Goal: Transaction & Acquisition: Purchase product/service

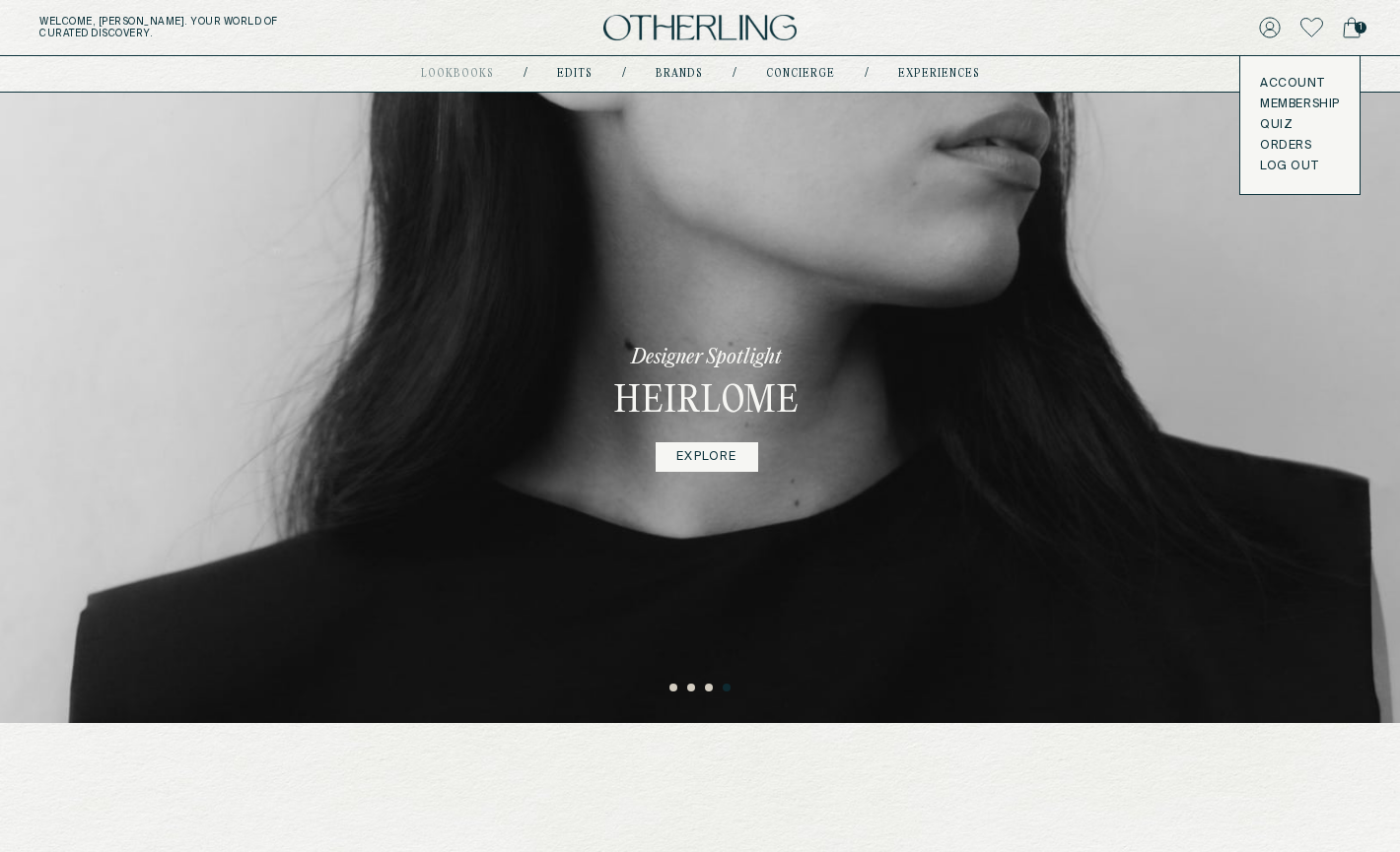
click at [1279, 170] on button "LOG OUT" at bounding box center [1289, 167] width 58 height 16
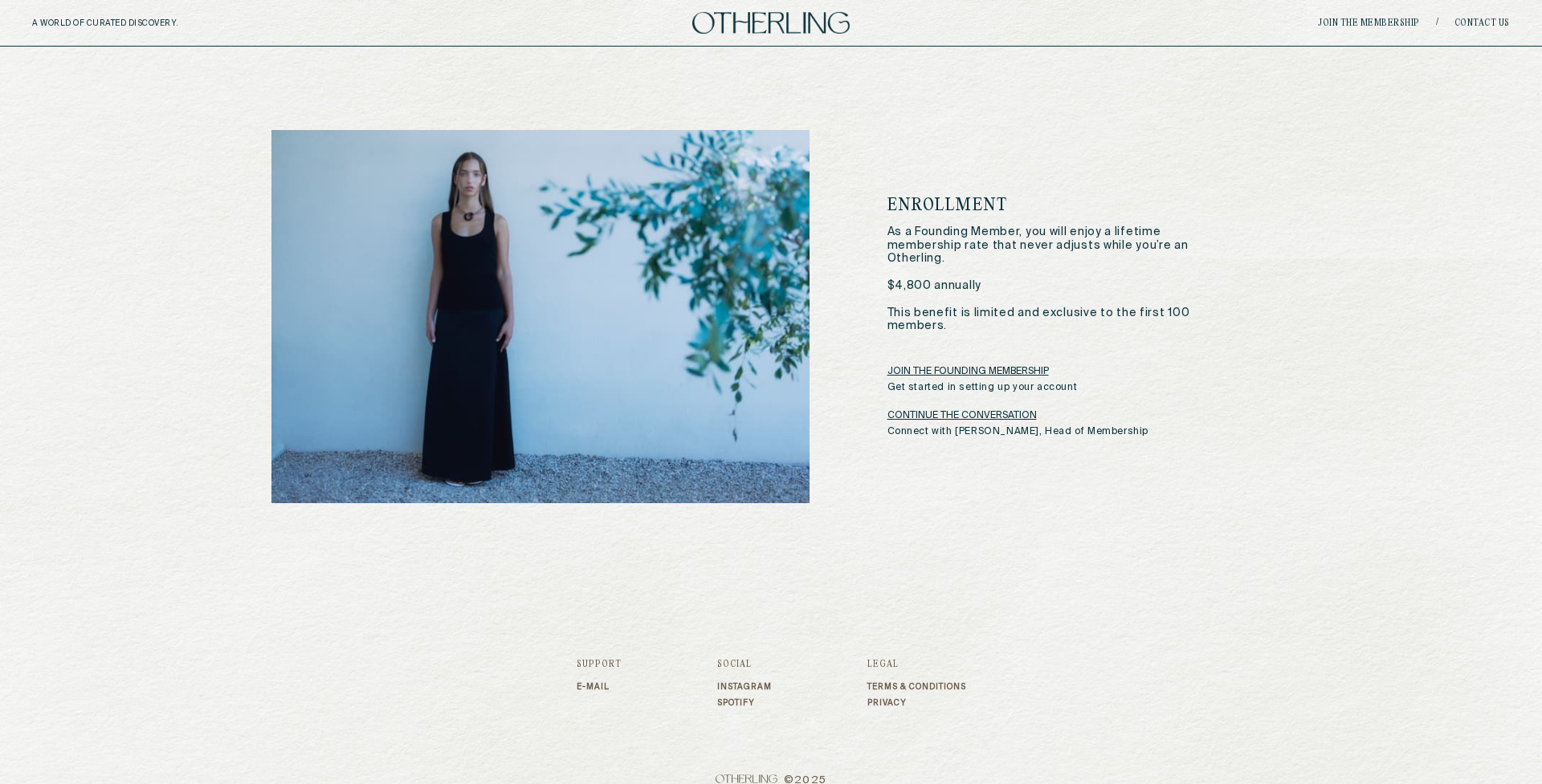
scroll to position [2467, 0]
click at [939, 366] on link "JOIN THE FOUNDING MEMBERSHIP" at bounding box center [967, 373] width 162 height 13
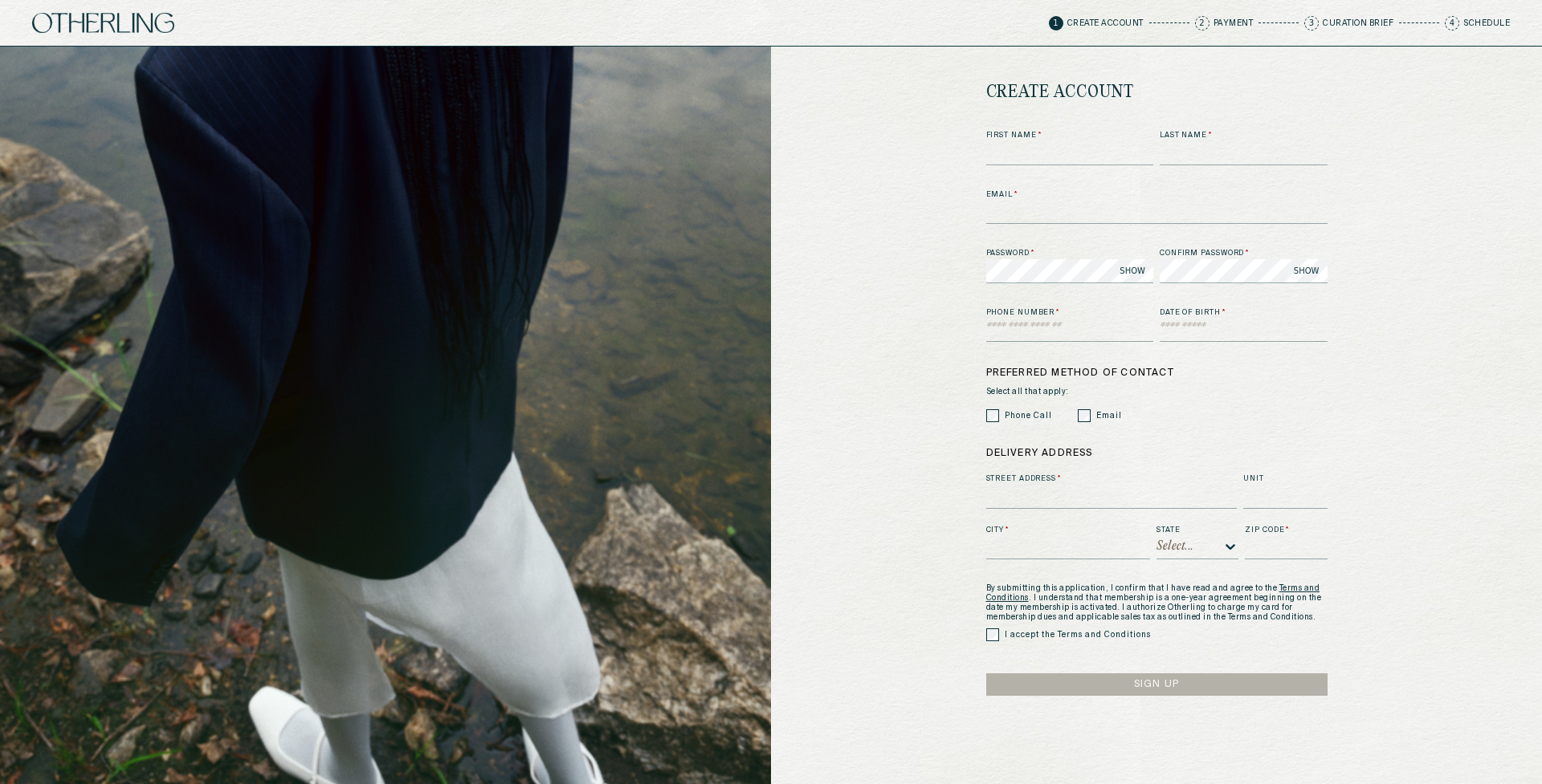
click at [125, 23] on img at bounding box center [103, 22] width 142 height 19
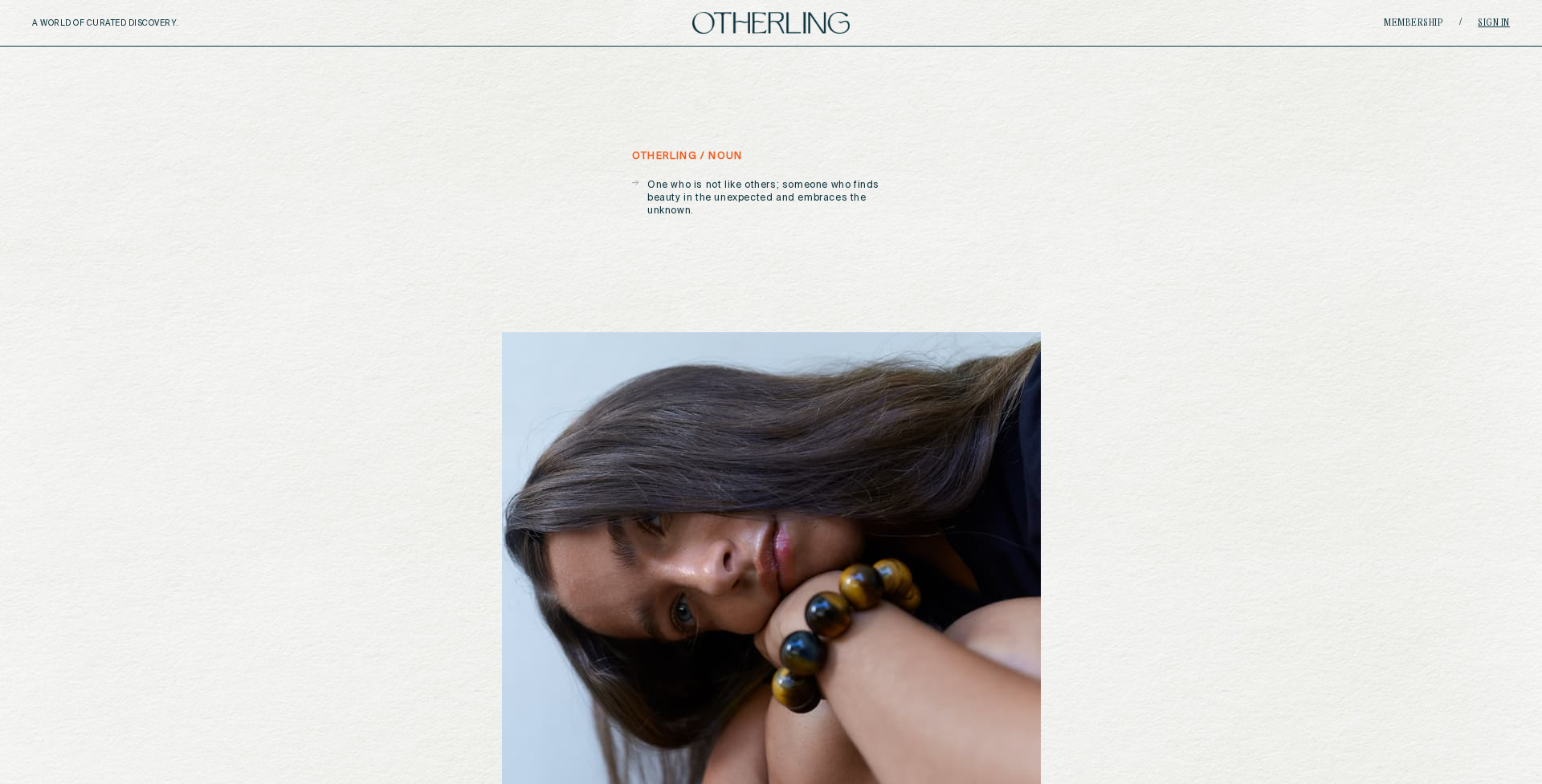
click at [1139, 23] on link "Sign in" at bounding box center [1494, 23] width 32 height 10
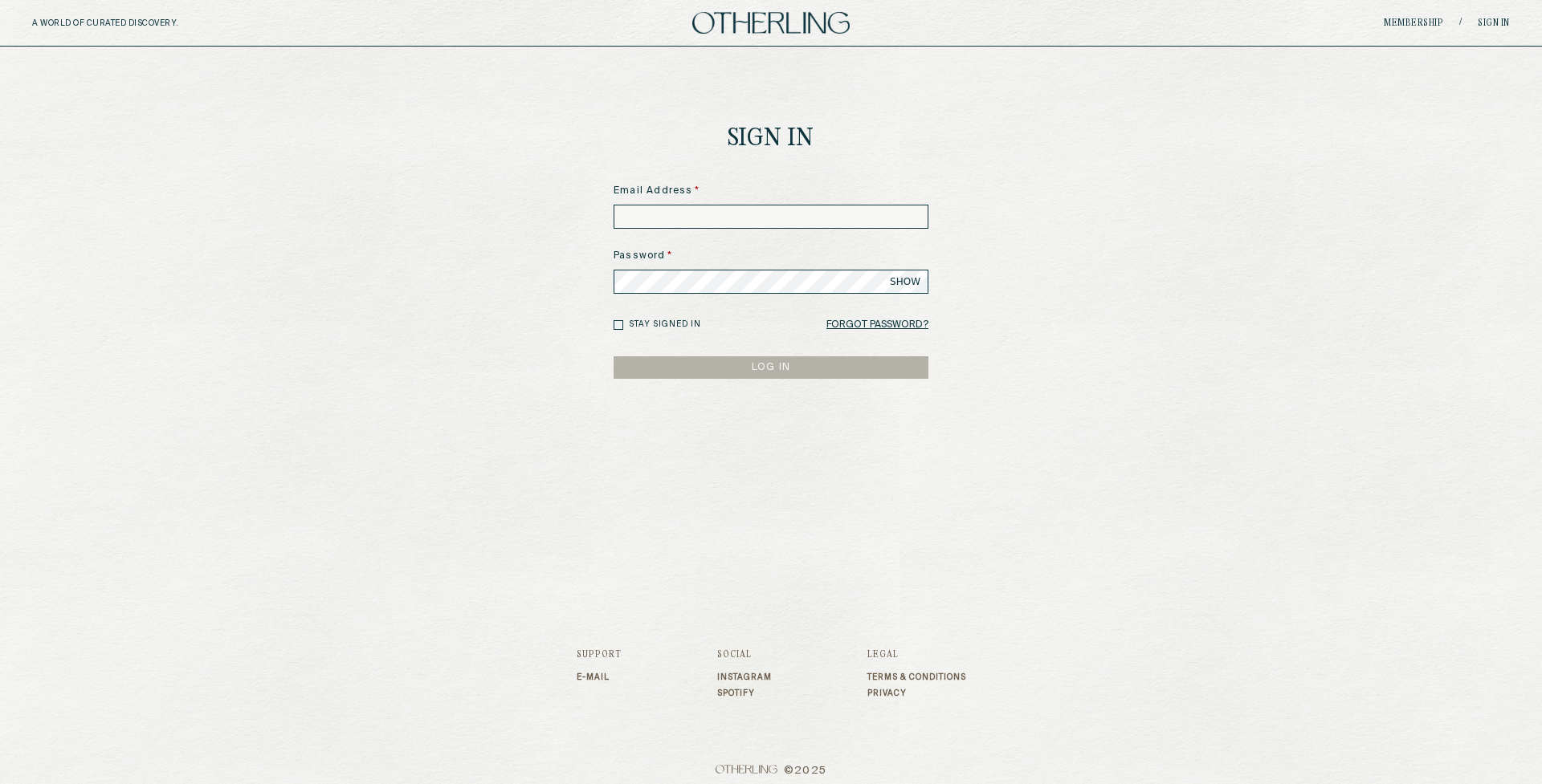
type input "**********"
click at [768, 362] on button "LOG IN" at bounding box center [771, 368] width 315 height 22
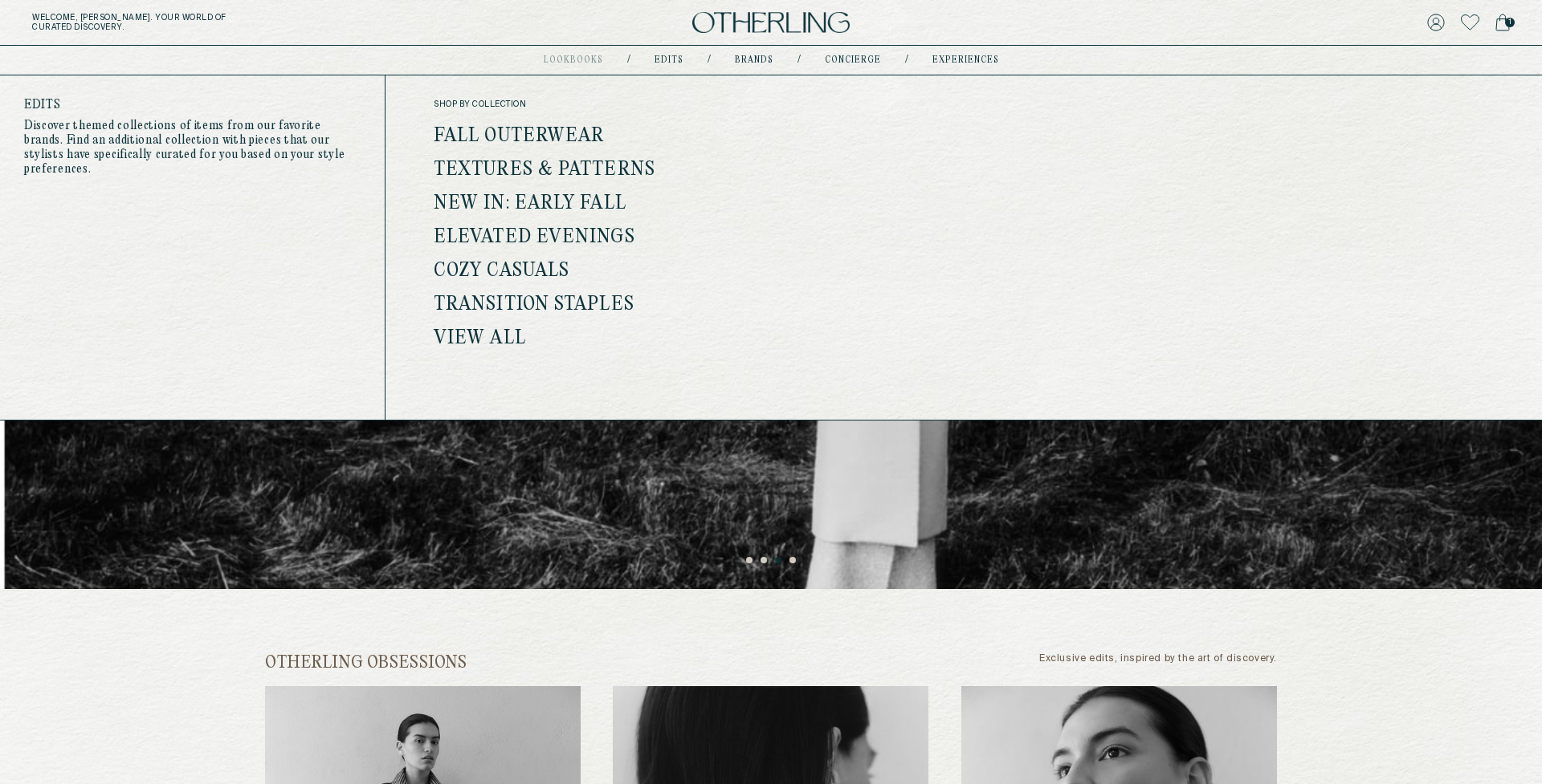
click at [668, 55] on nav "lookbooks Coming soon / Edits / Brands / concierge / experiences" at bounding box center [771, 60] width 456 height 13
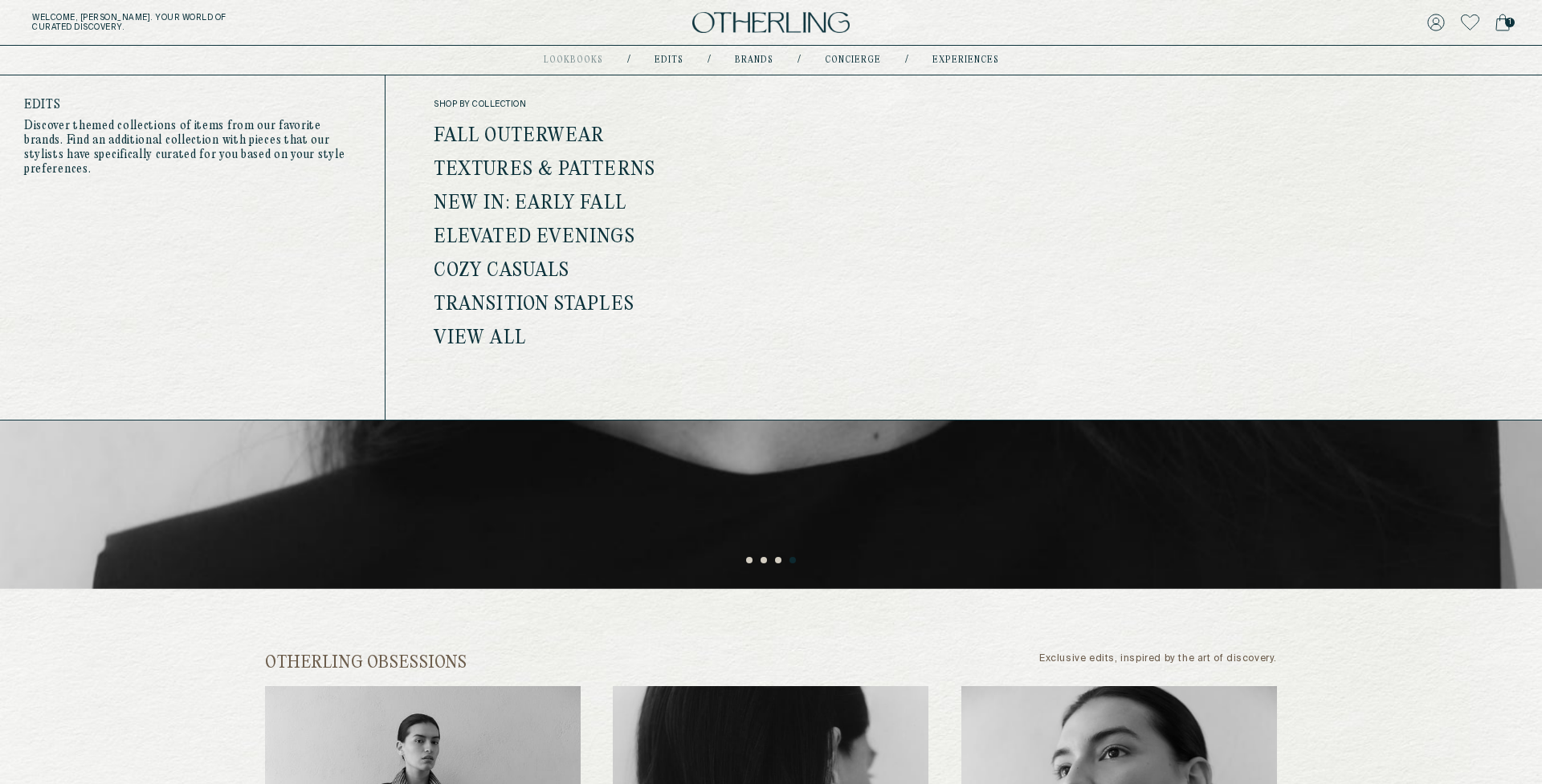
click at [484, 341] on link "View all" at bounding box center [480, 339] width 92 height 21
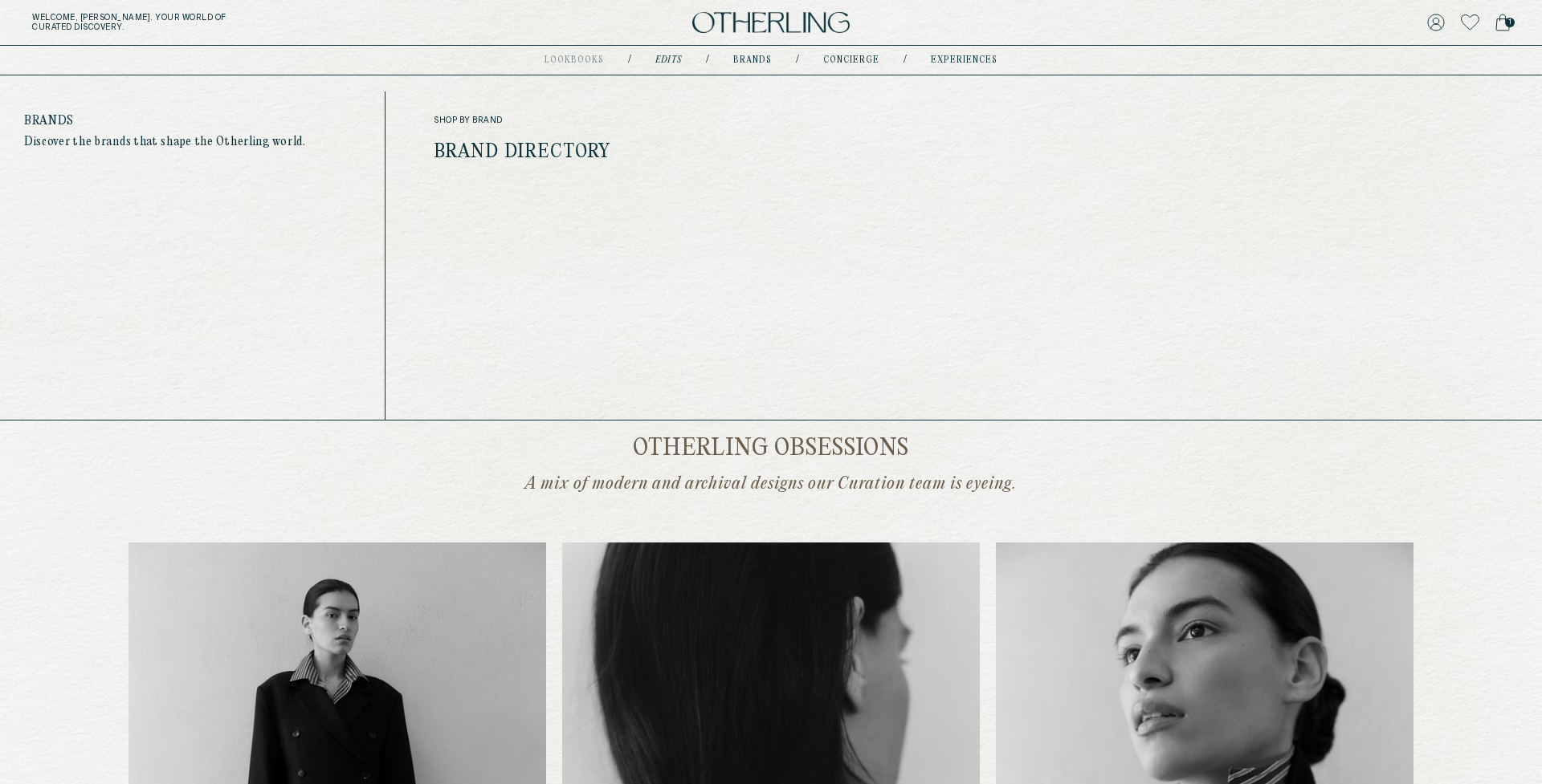
click at [751, 54] on div "lookbooks Coming soon / Edits / Brands / concierge / experiences" at bounding box center [771, 60] width 453 height 29
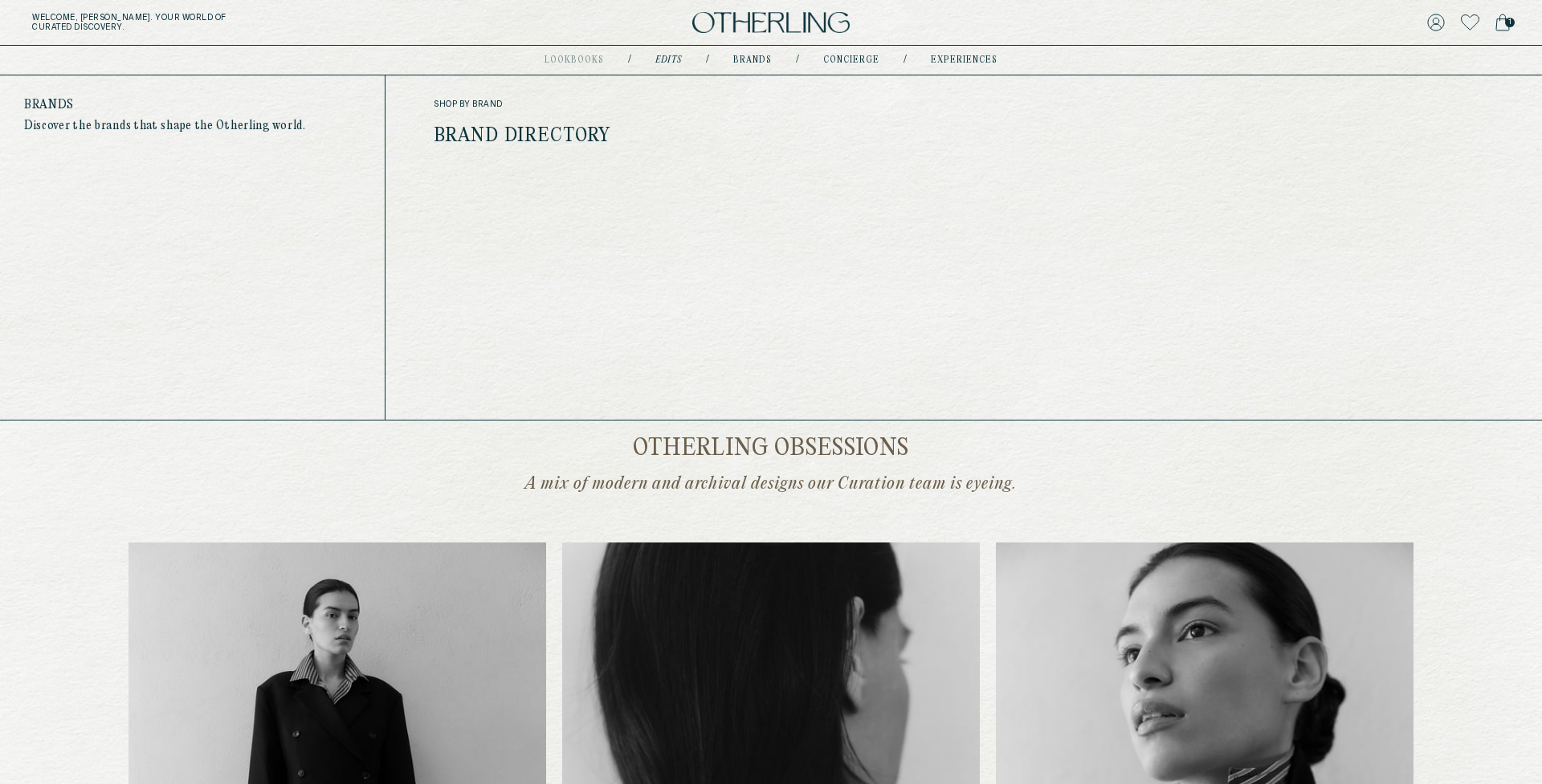
click at [538, 138] on link "Brand Directory" at bounding box center [522, 137] width 178 height 21
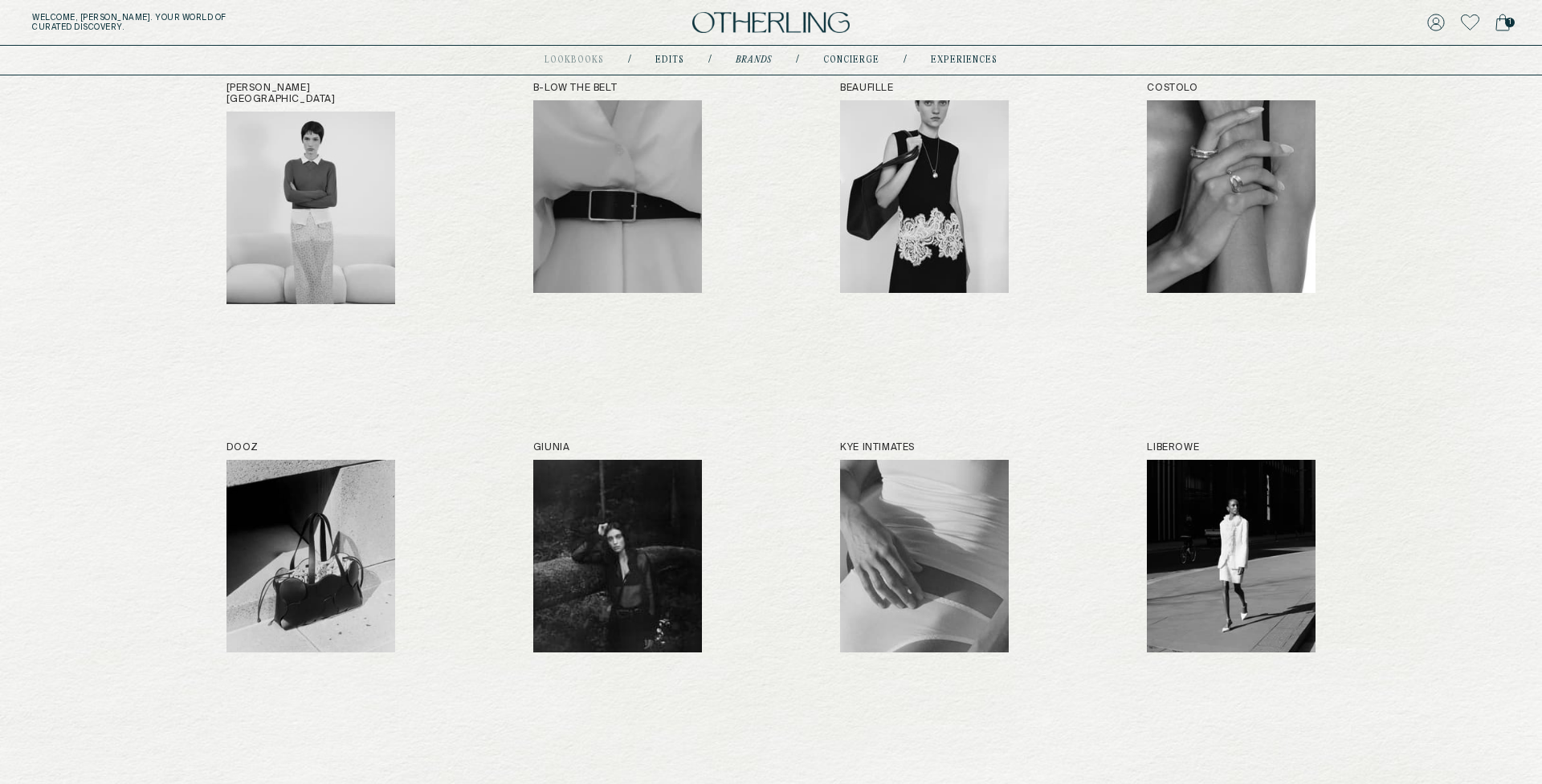
scroll to position [235, 0]
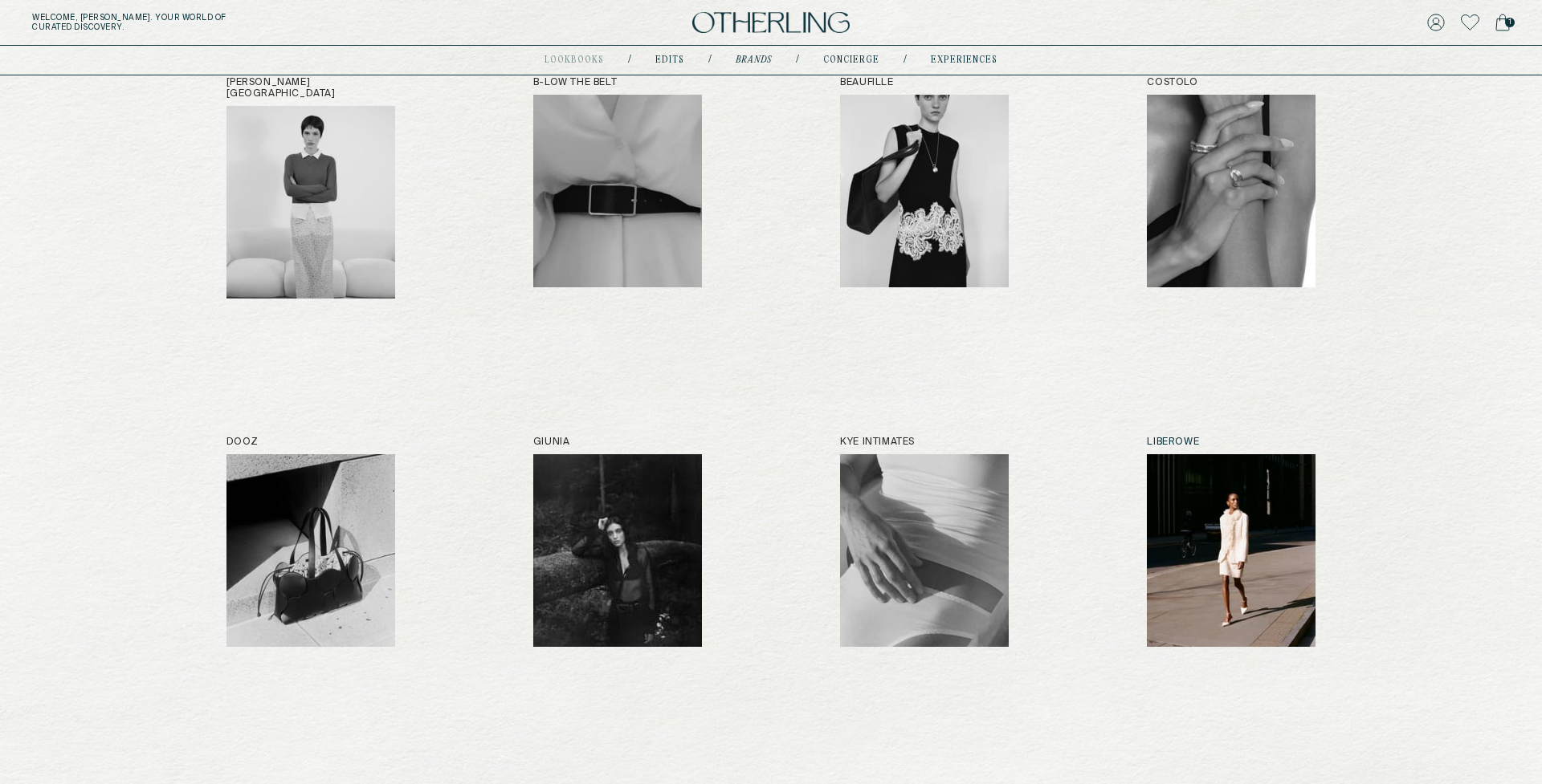
click at [1139, 541] on img at bounding box center [1231, 551] width 169 height 193
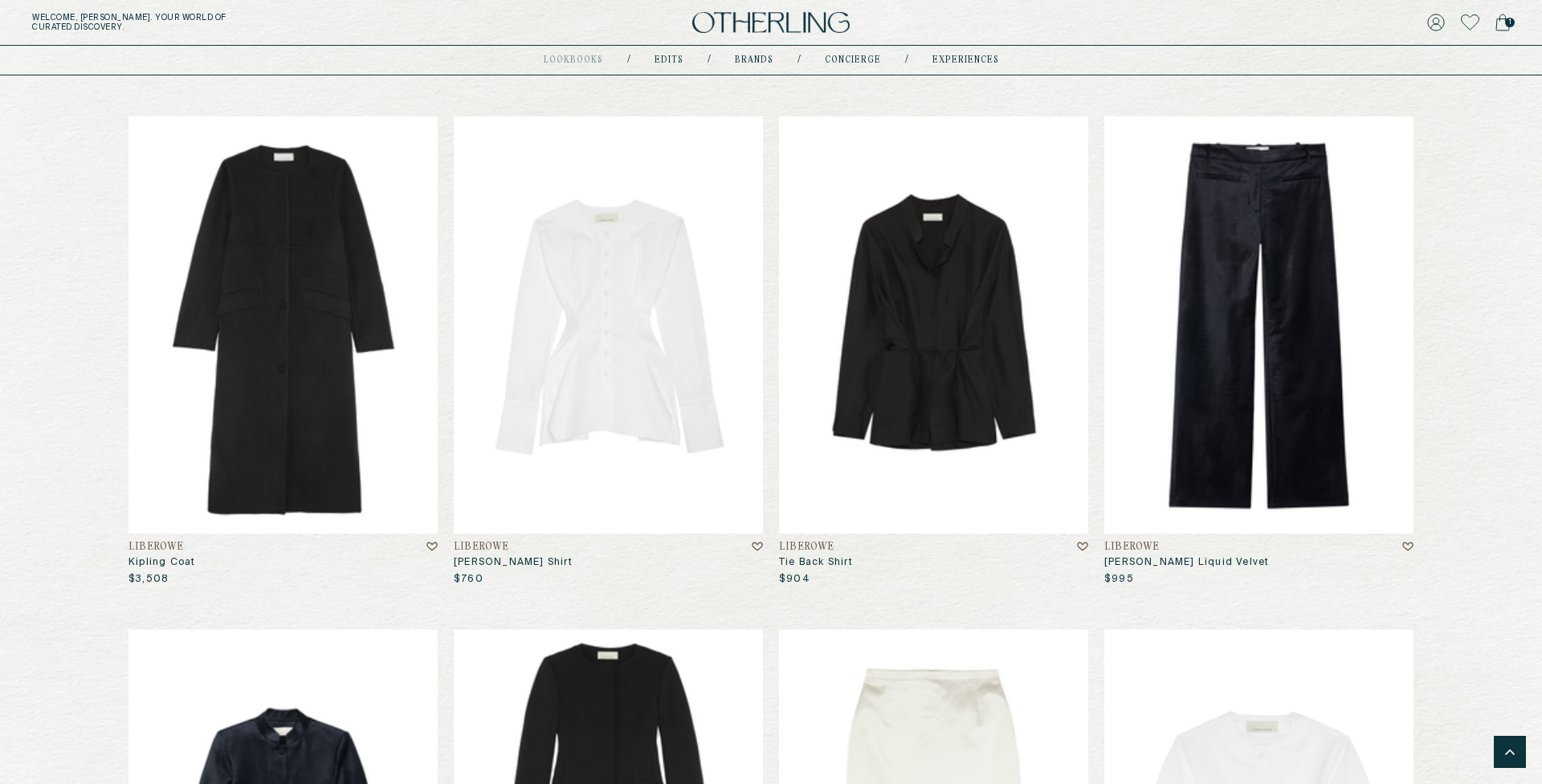
scroll to position [1728, 0]
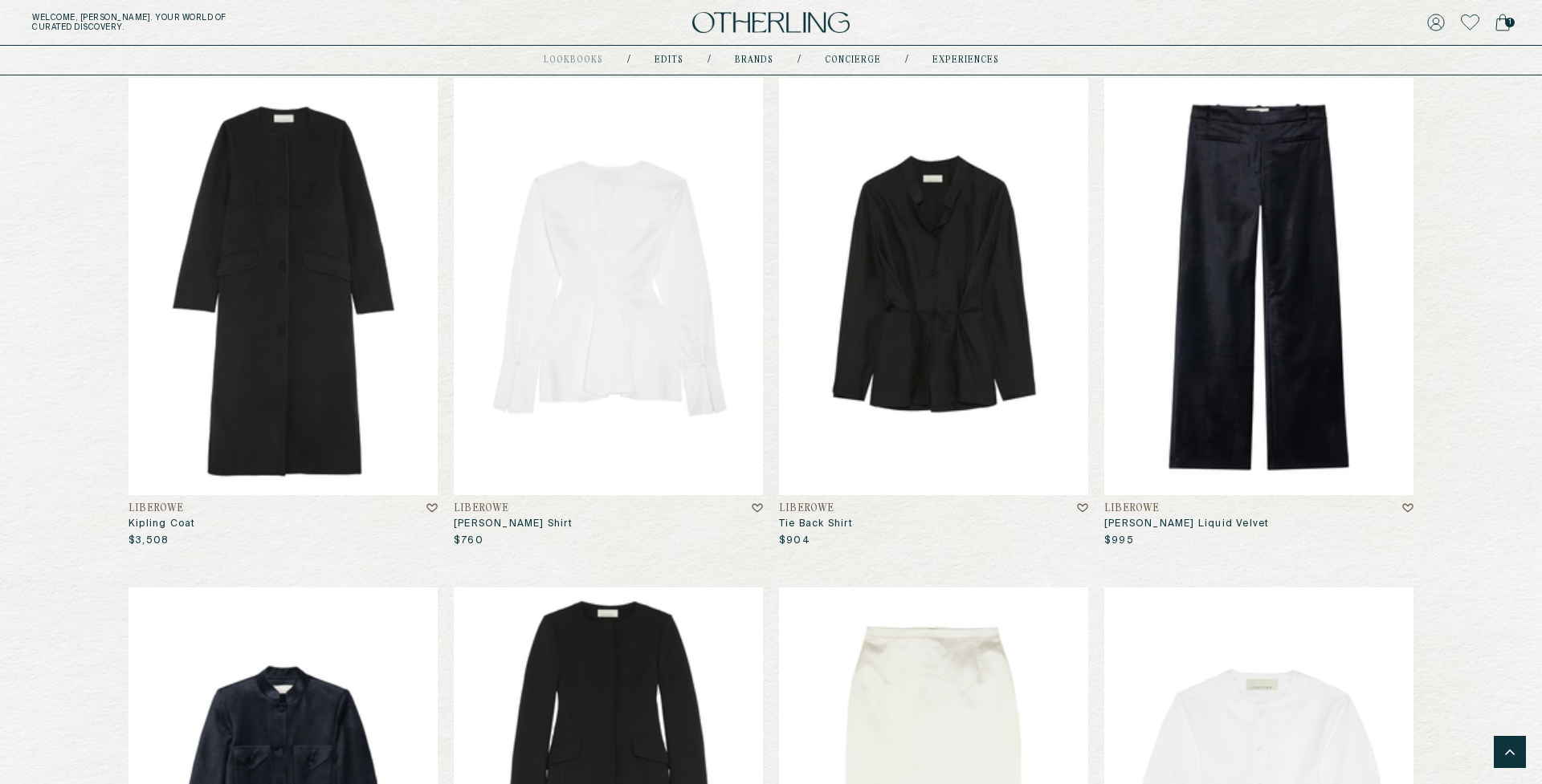
click at [659, 343] on img at bounding box center [608, 287] width 309 height 418
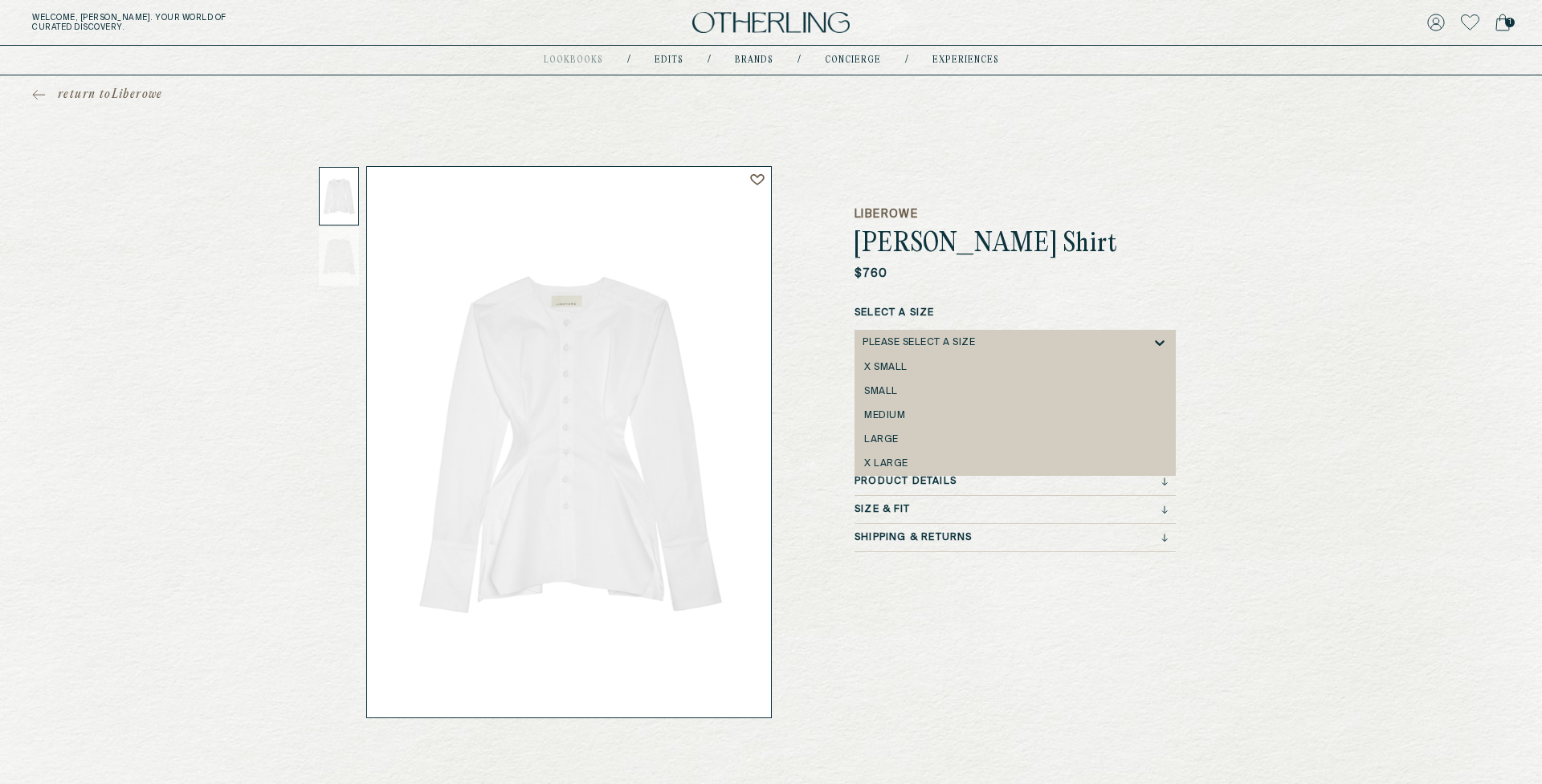
click at [999, 341] on div "Please select a Size" at bounding box center [1007, 343] width 289 height 26
click at [945, 397] on div "small" at bounding box center [1015, 392] width 302 height 11
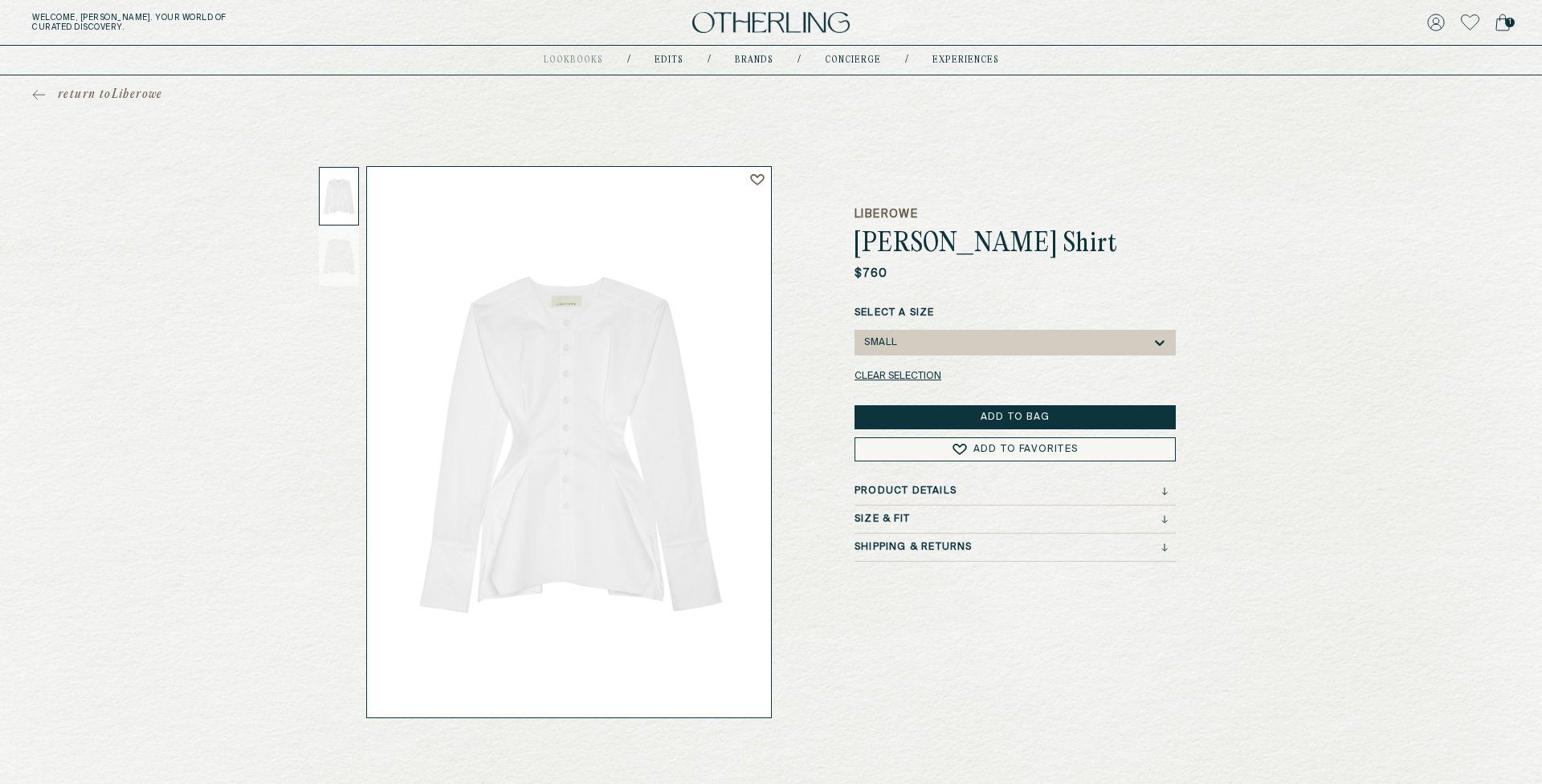
click at [88, 96] on span "return to Liberowe" at bounding box center [110, 95] width 105 height 16
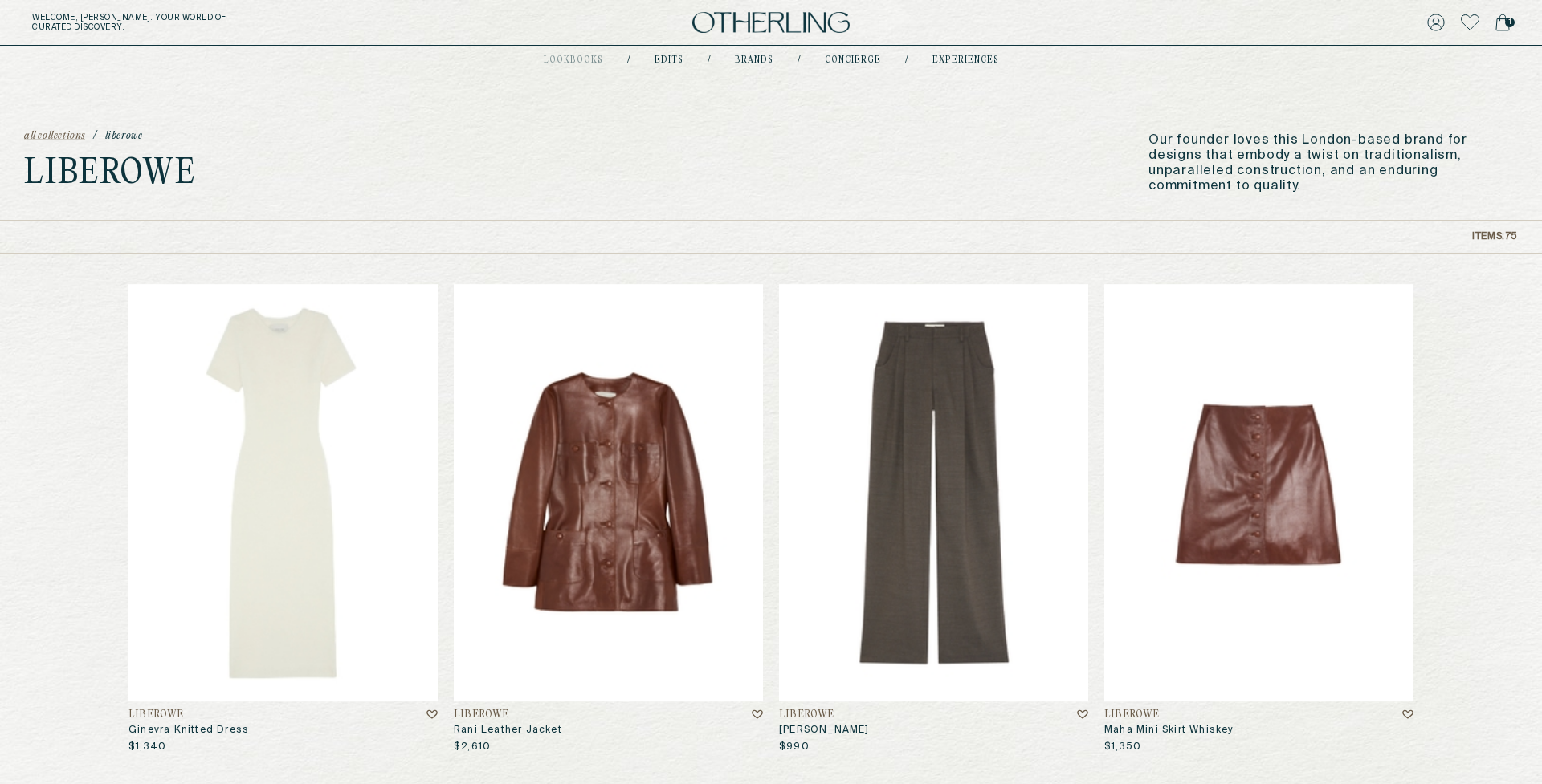
scroll to position [1728, 0]
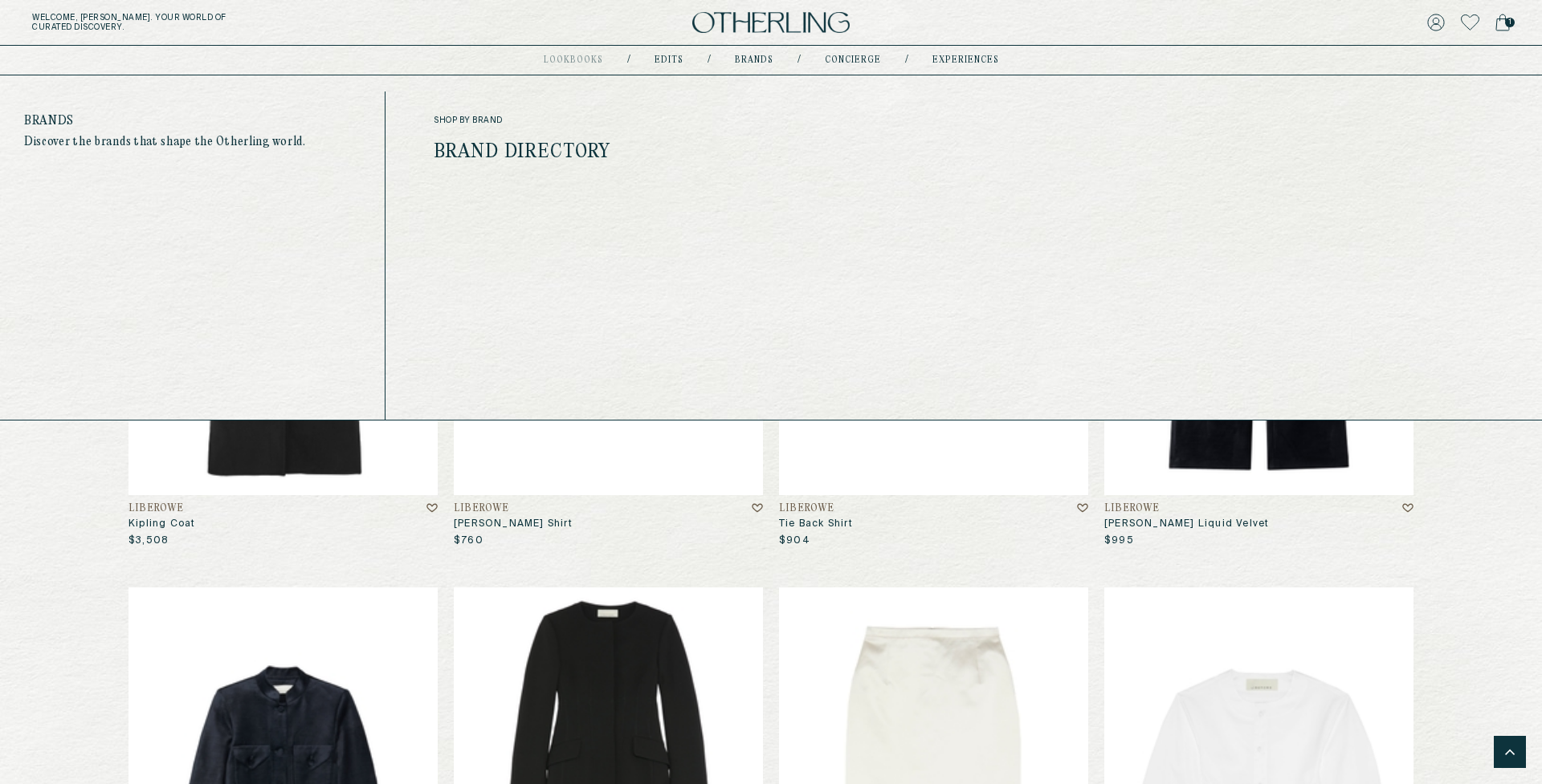
click at [754, 60] on link "Brands" at bounding box center [754, 60] width 39 height 8
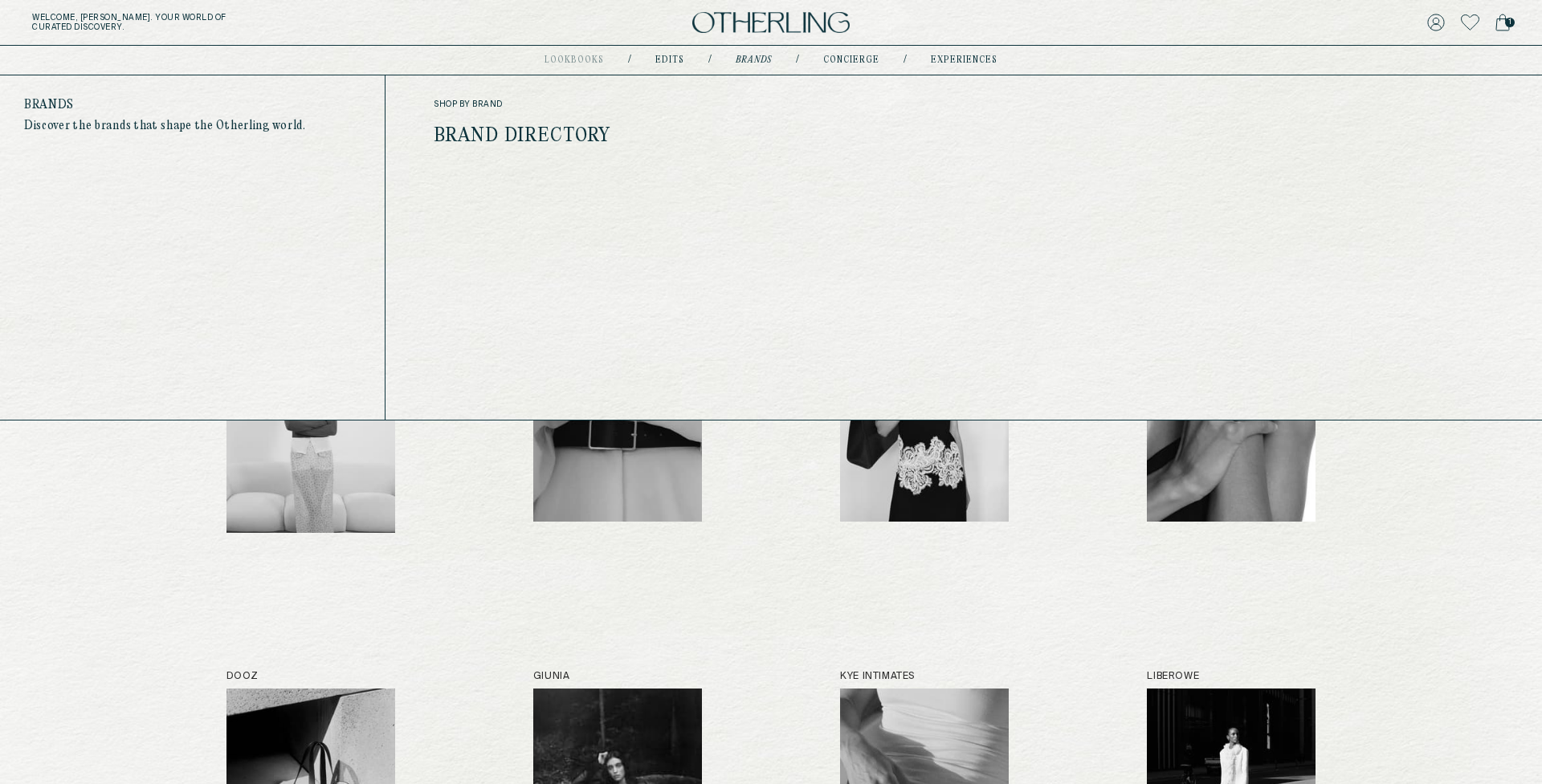
click at [783, 570] on div "Alfie Paris B-low the Belt Beaufille Costolo Dooz Giunia Kye Intimates Liberowe…" at bounding box center [771, 770] width 1090 height 918
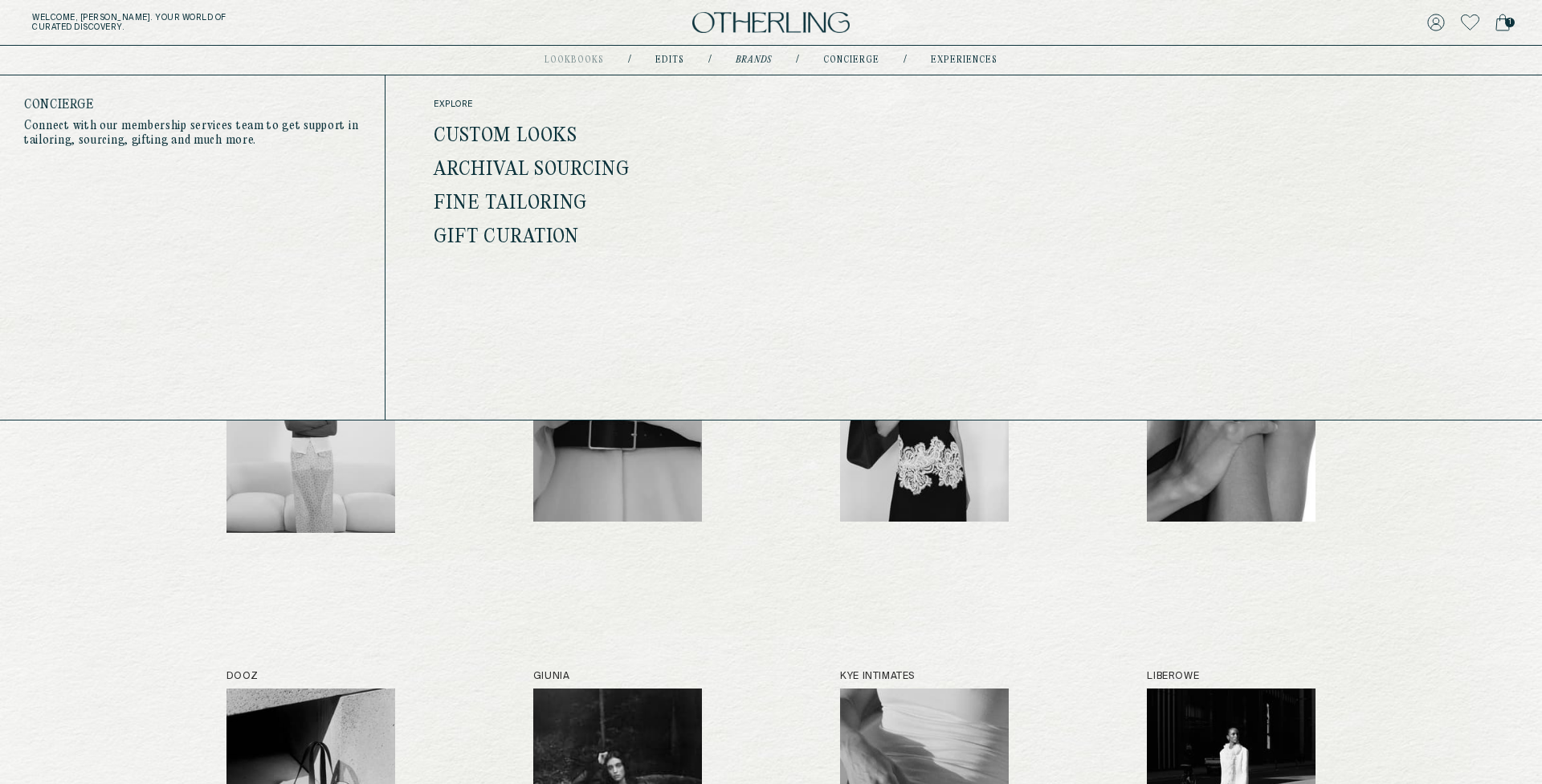
click at [852, 61] on link "concierge" at bounding box center [851, 60] width 56 height 8
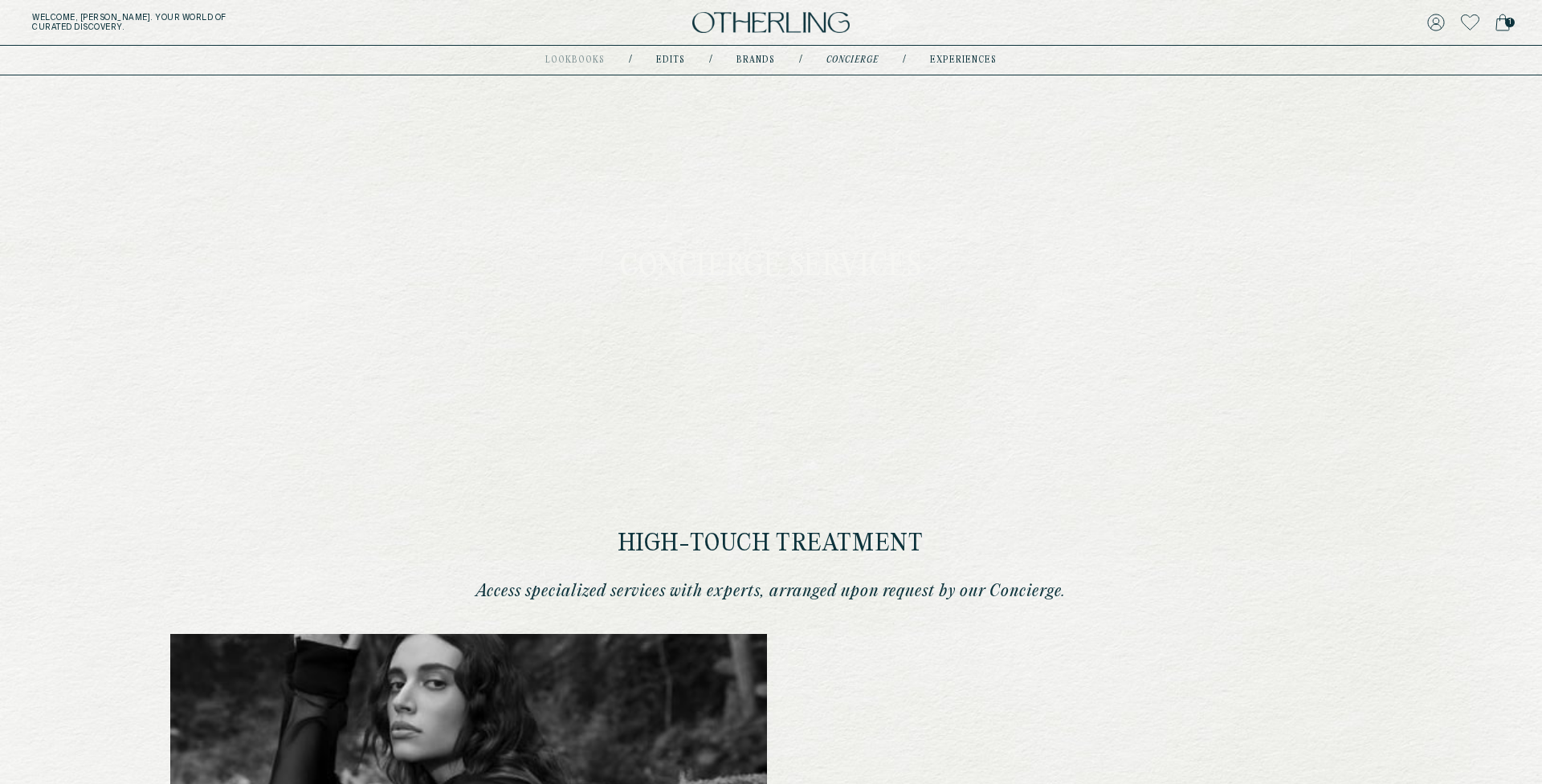
type input "**********"
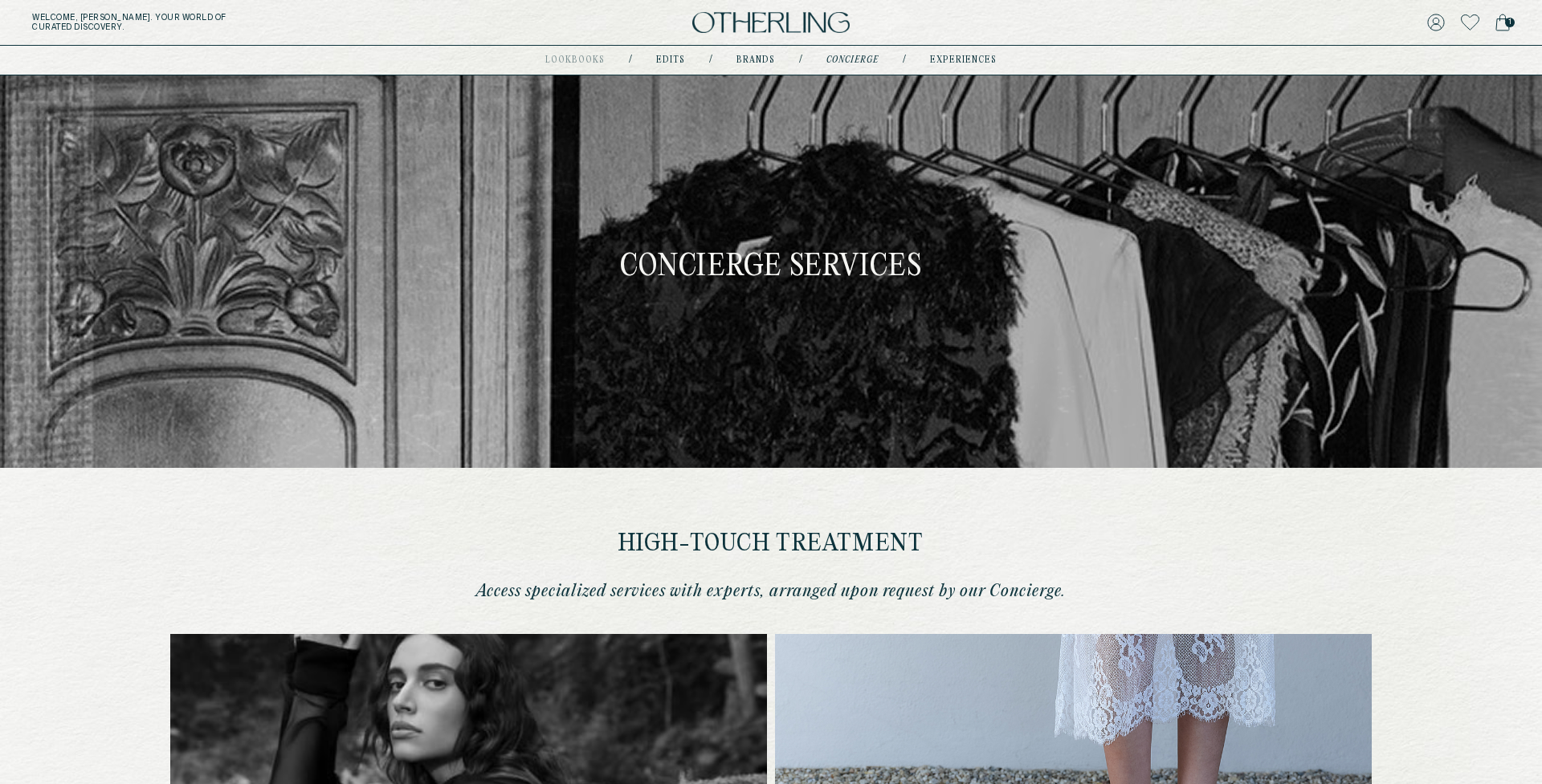
type input "**********"
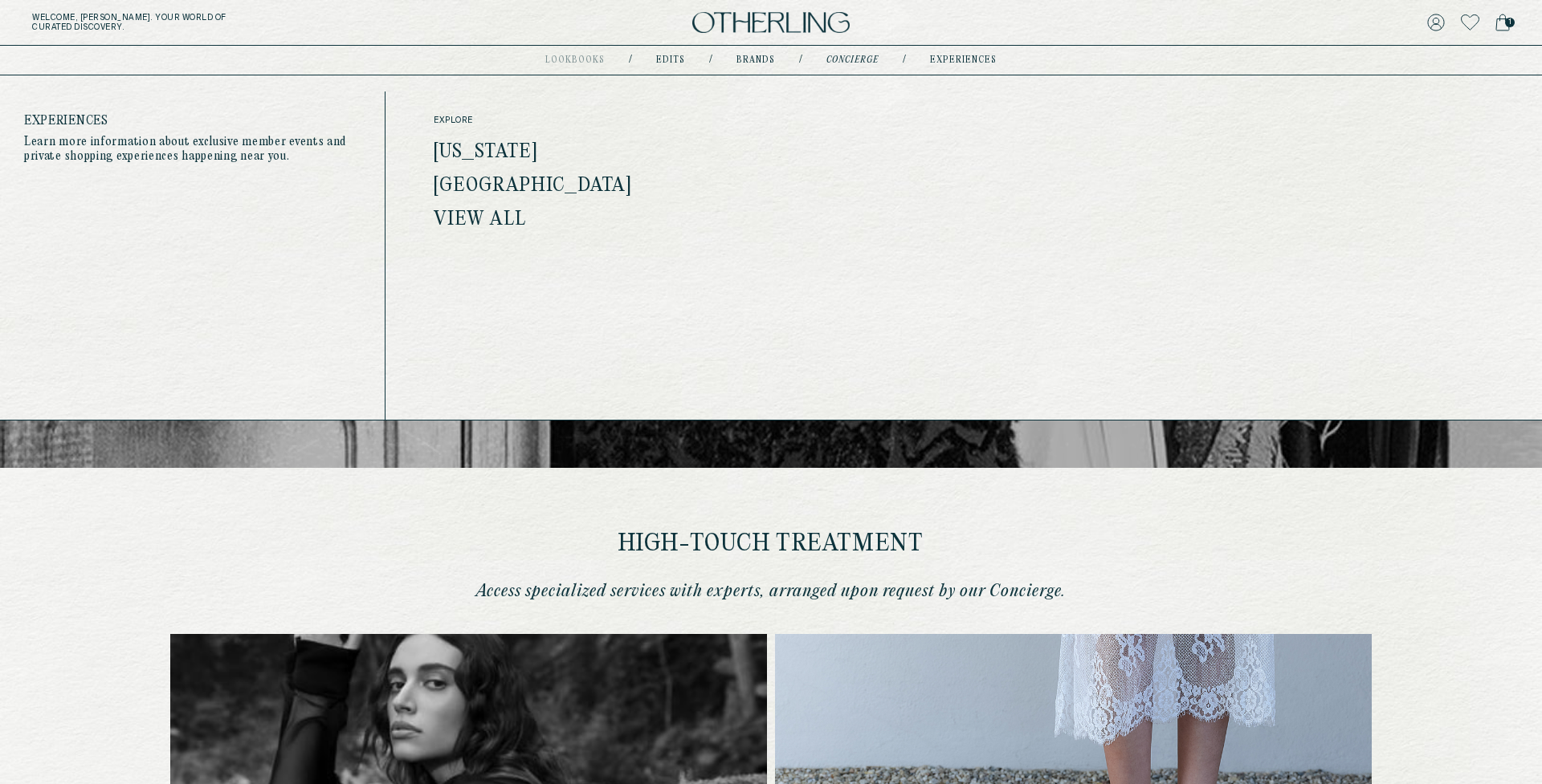
click at [951, 59] on link "experiences" at bounding box center [963, 60] width 67 height 8
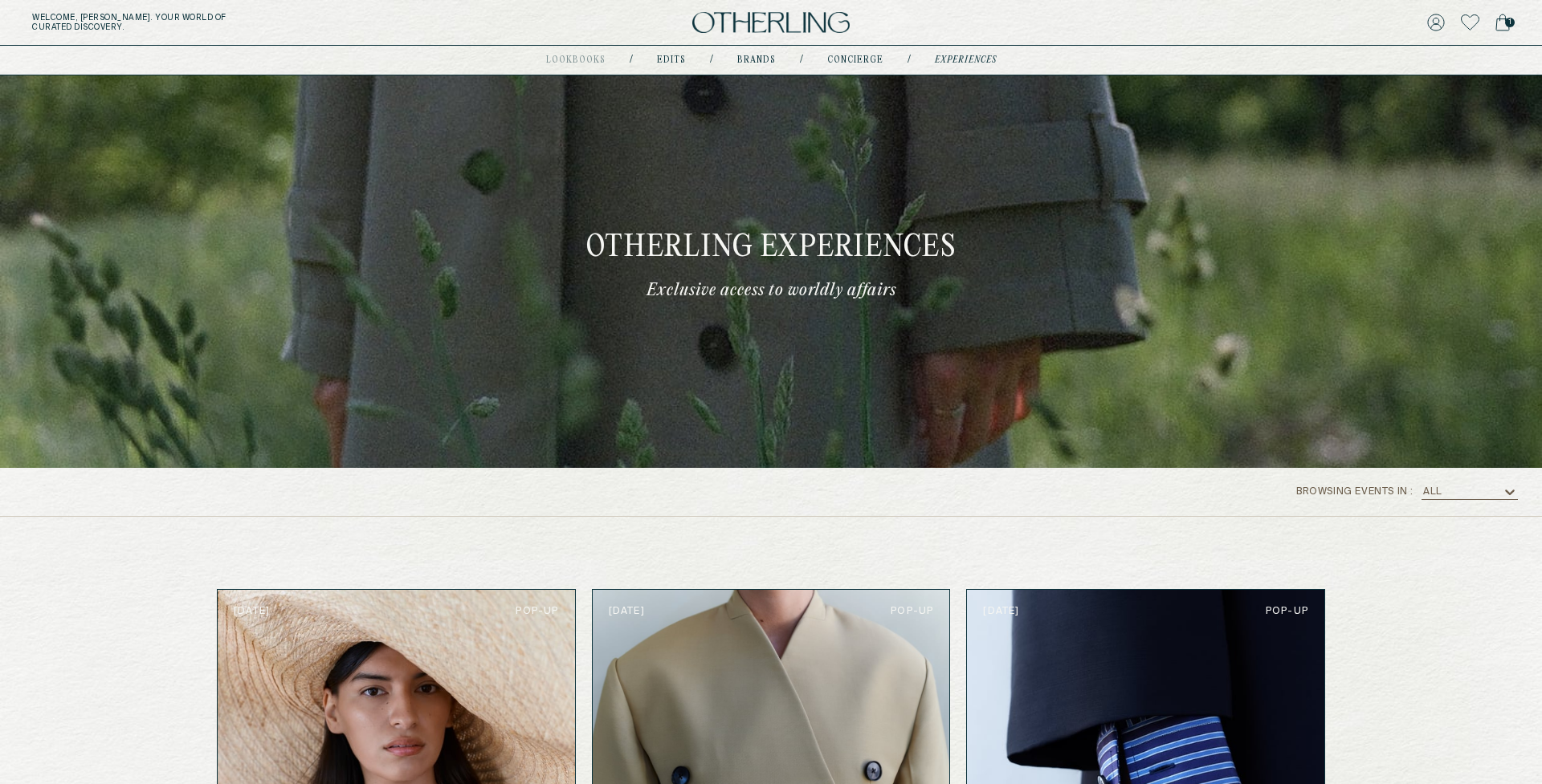
click at [777, 19] on img at bounding box center [771, 22] width 157 height 22
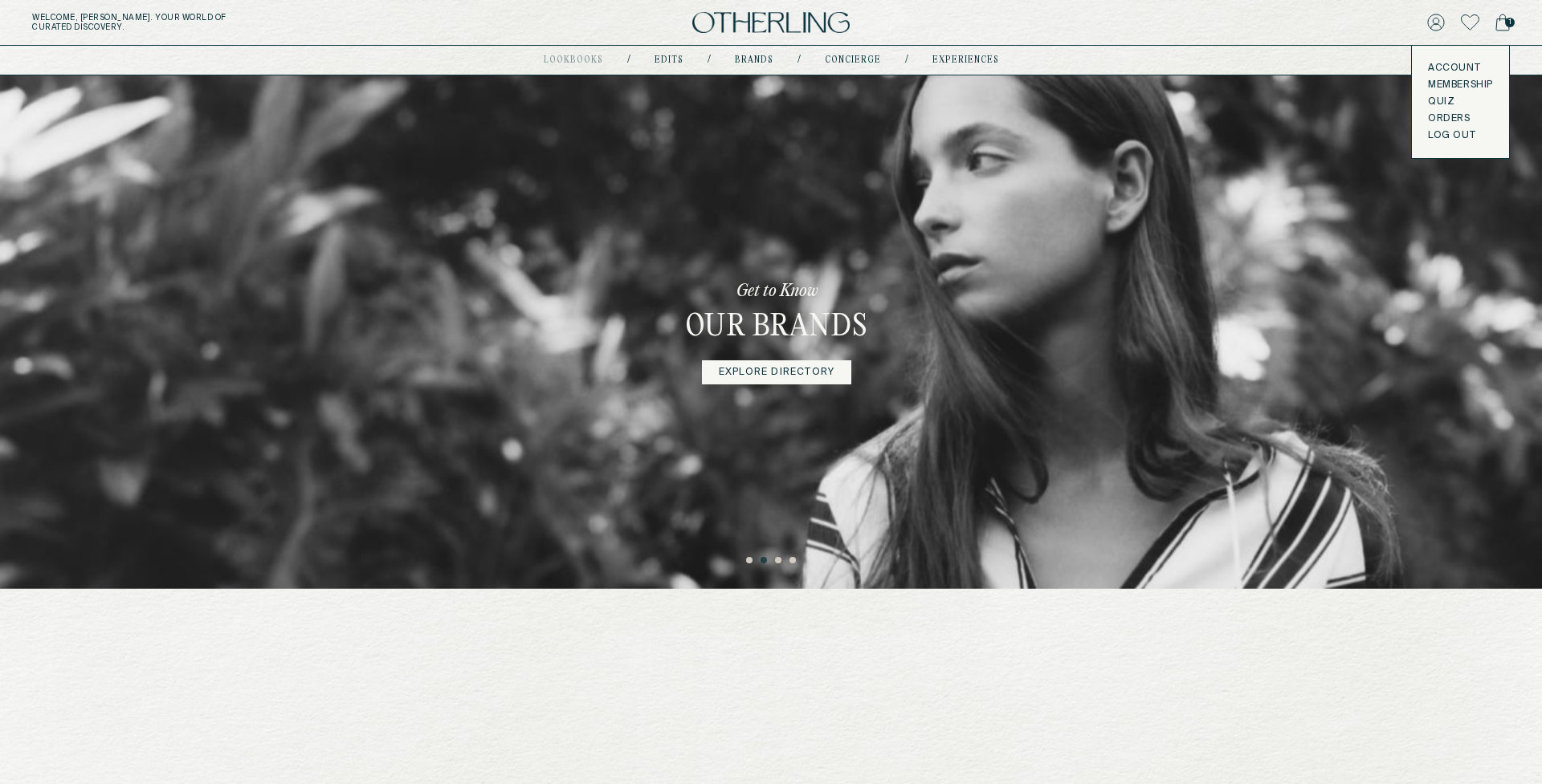
click at [1139, 23] on div "1" at bounding box center [1263, 22] width 493 height 22
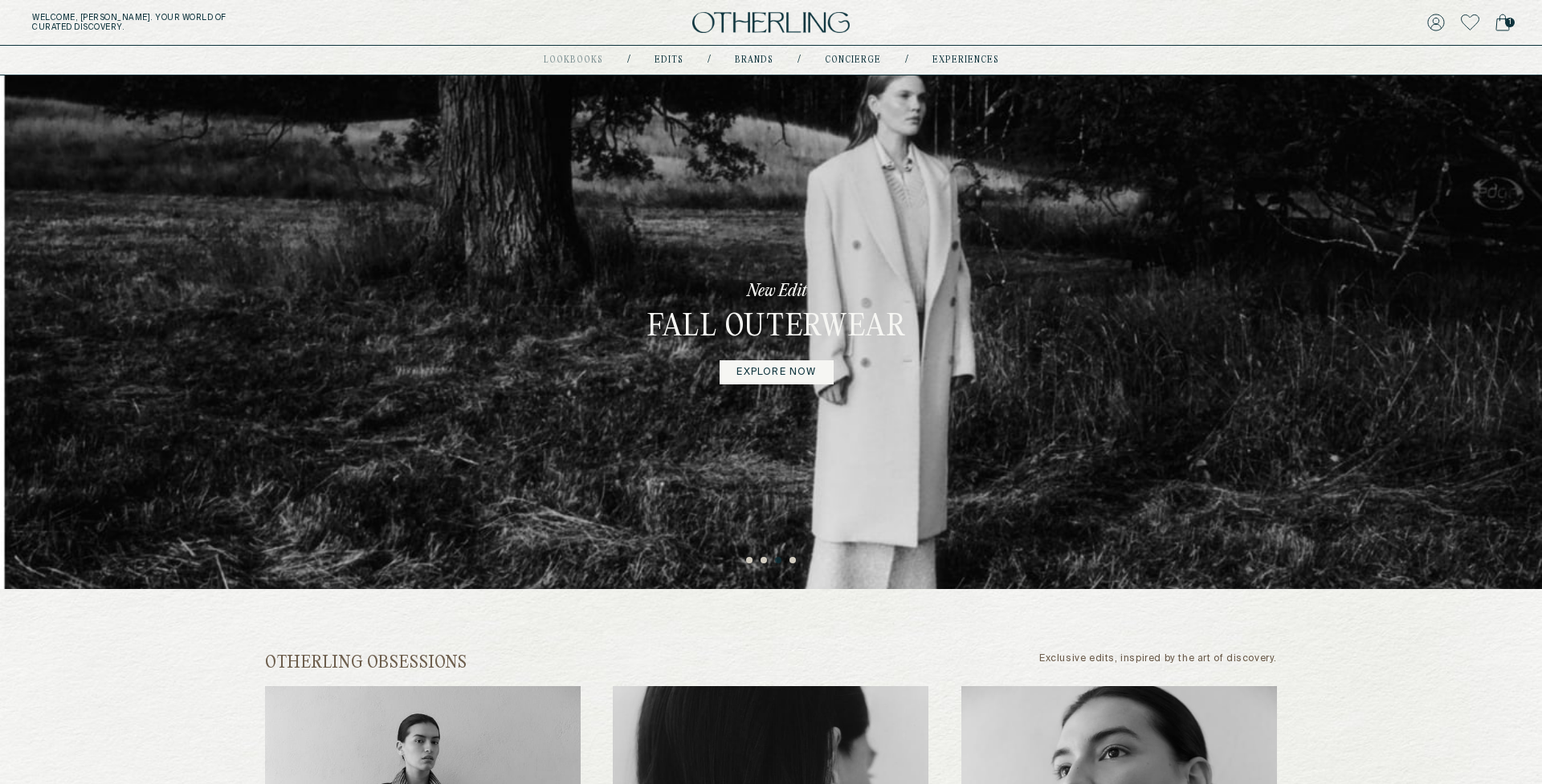
click at [1139, 25] on icon at bounding box center [1503, 22] width 14 height 18
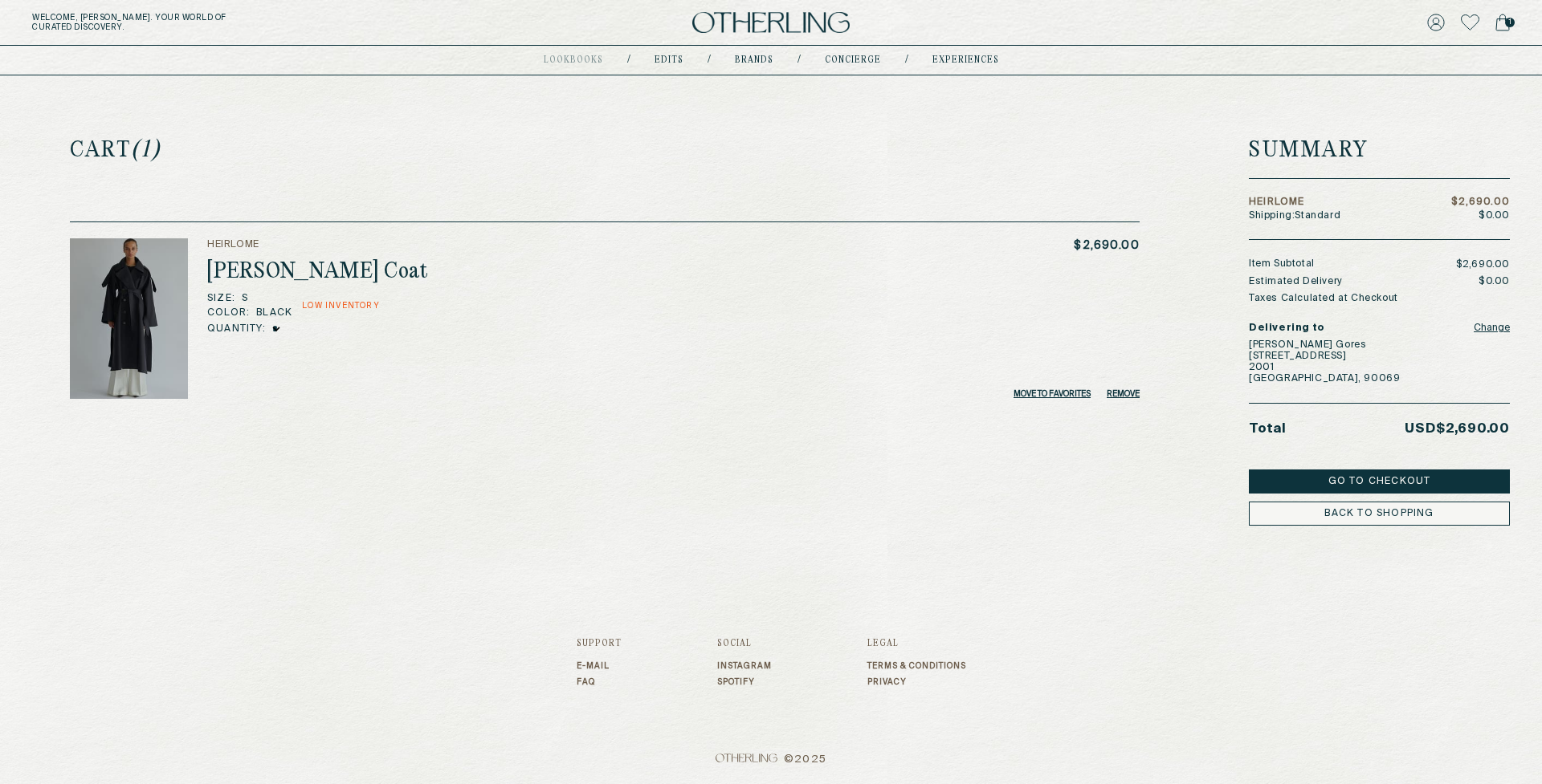
click at [749, 27] on img at bounding box center [771, 22] width 157 height 22
